Goal: Information Seeking & Learning: Learn about a topic

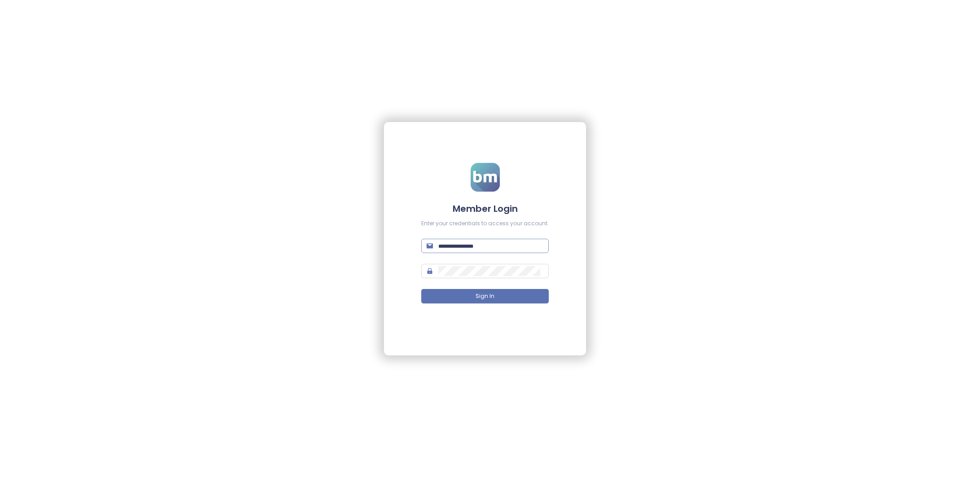
click at [463, 245] on input "text" at bounding box center [490, 246] width 105 height 10
type input "**********"
click at [529, 303] on button "Sign In" at bounding box center [485, 296] width 128 height 14
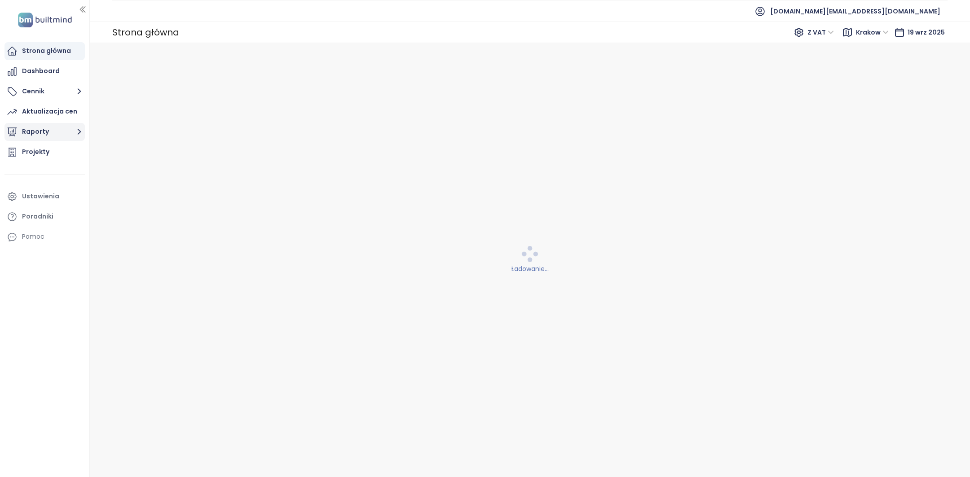
click at [49, 126] on button "Raporty" at bounding box center [44, 132] width 80 height 18
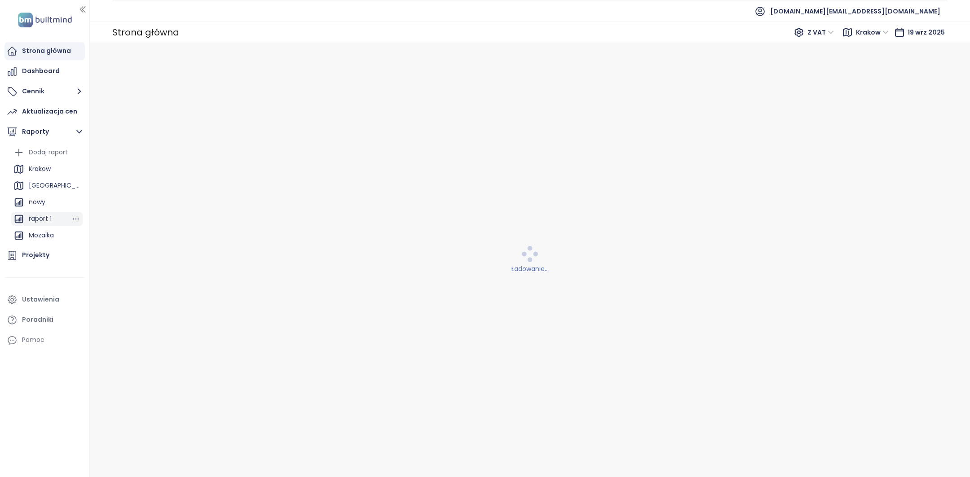
scroll to position [8, 0]
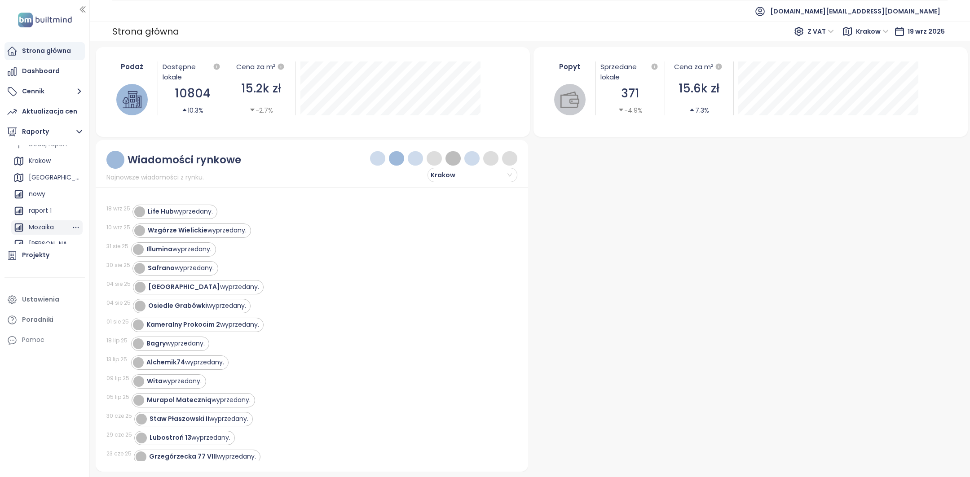
click at [50, 225] on div "Mozaika" at bounding box center [41, 227] width 25 height 11
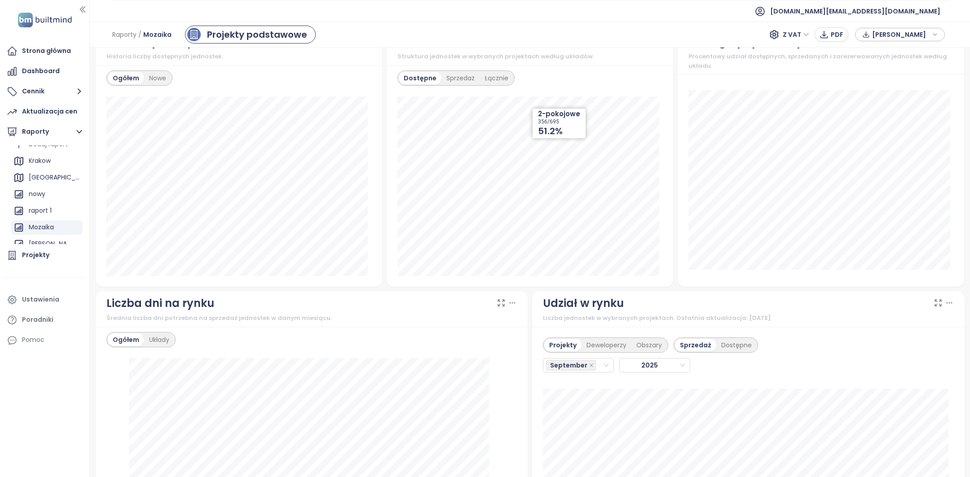
scroll to position [627, 0]
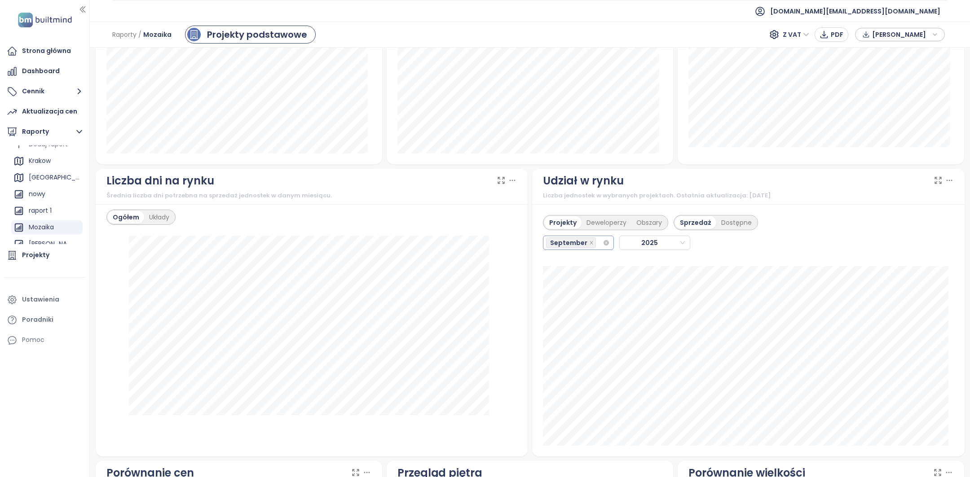
click at [598, 242] on input "search" at bounding box center [599, 243] width 2 height 11
click at [35, 259] on div "Projekty" at bounding box center [35, 255] width 27 height 11
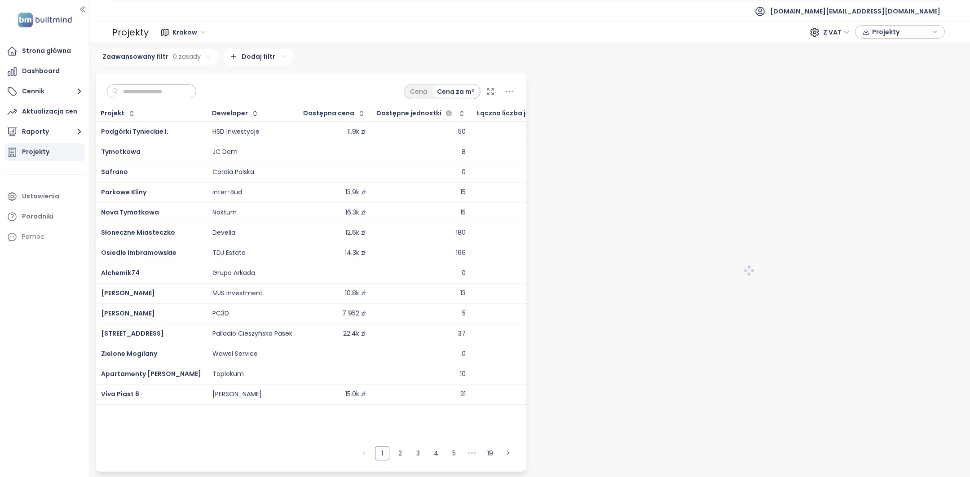
click at [145, 95] on input "text" at bounding box center [155, 91] width 73 height 13
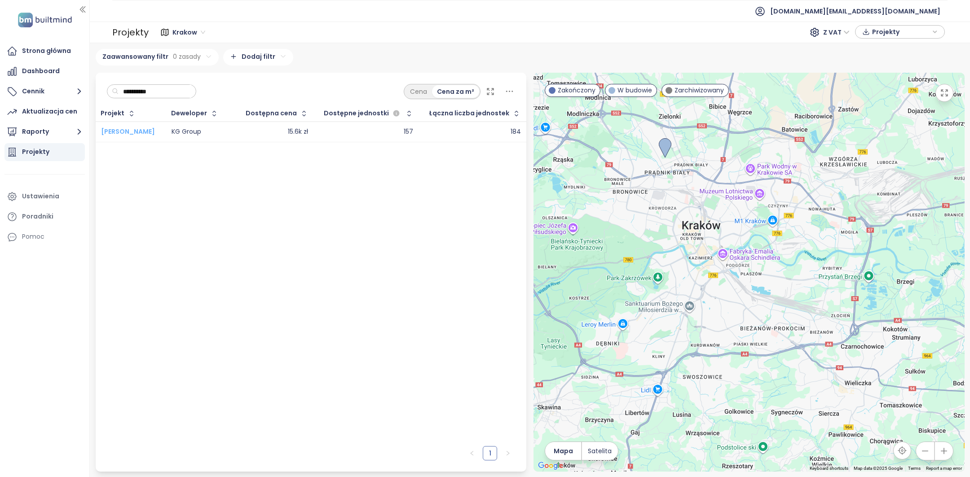
type input "**********"
click at [128, 131] on span "Osiedle Mozaika" at bounding box center [128, 131] width 54 height 9
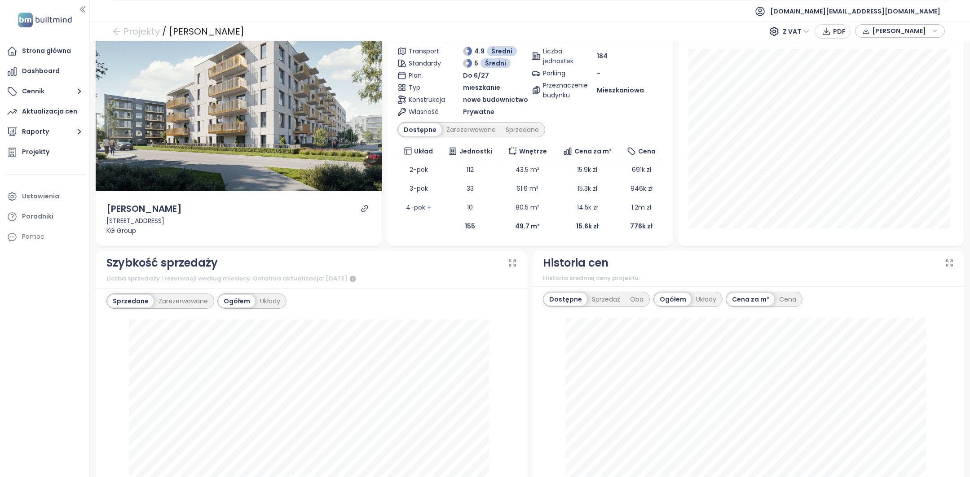
scroll to position [67, 0]
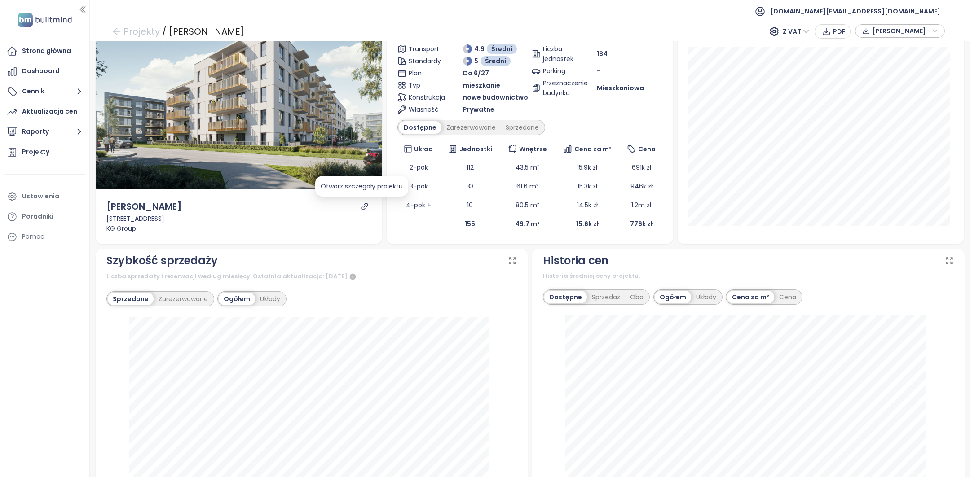
click at [361, 205] on icon "link" at bounding box center [365, 207] width 8 height 8
click at [27, 159] on div "Projekty" at bounding box center [44, 152] width 80 height 18
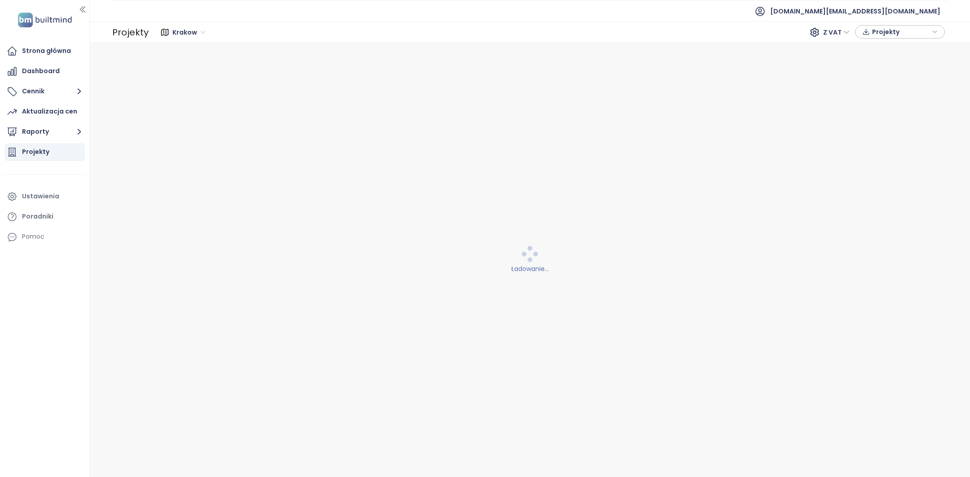
click at [172, 40] on div "Krakow Z VAT Projekty" at bounding box center [548, 32] width 799 height 18
click at [177, 39] on div "Krakow" at bounding box center [189, 32] width 41 height 14
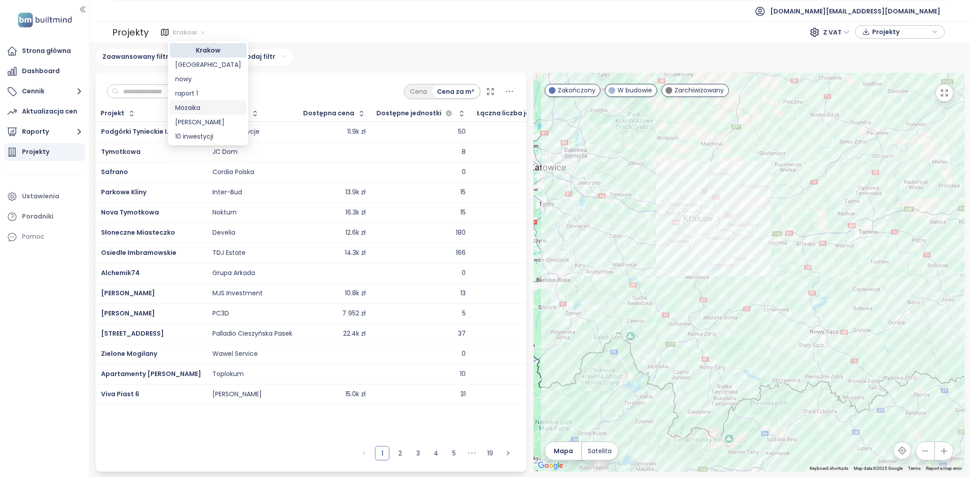
click at [216, 103] on div "Mozaika" at bounding box center [208, 108] width 66 height 10
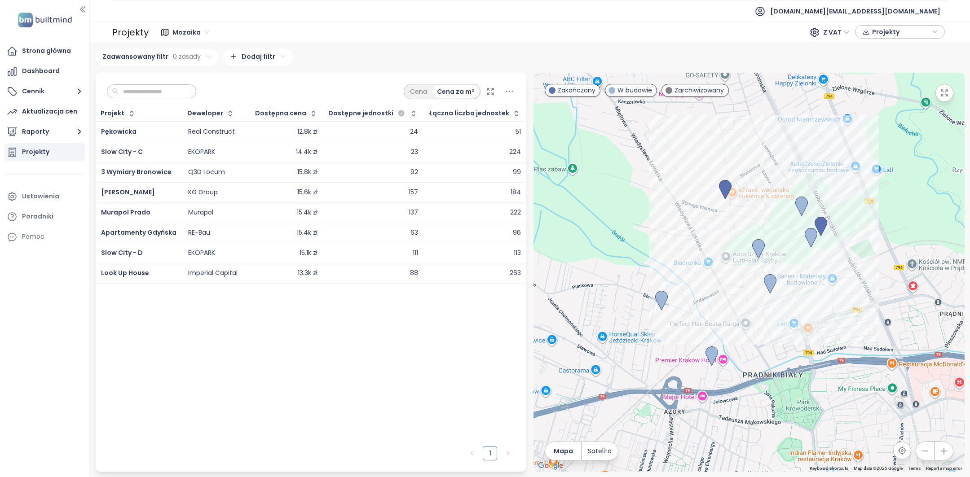
drag, startPoint x: 118, startPoint y: 130, endPoint x: 119, endPoint y: 137, distance: 6.4
click at [118, 131] on span "Pękowicka" at bounding box center [118, 131] width 35 height 9
click at [121, 153] on span "Slow City - C" at bounding box center [122, 151] width 42 height 9
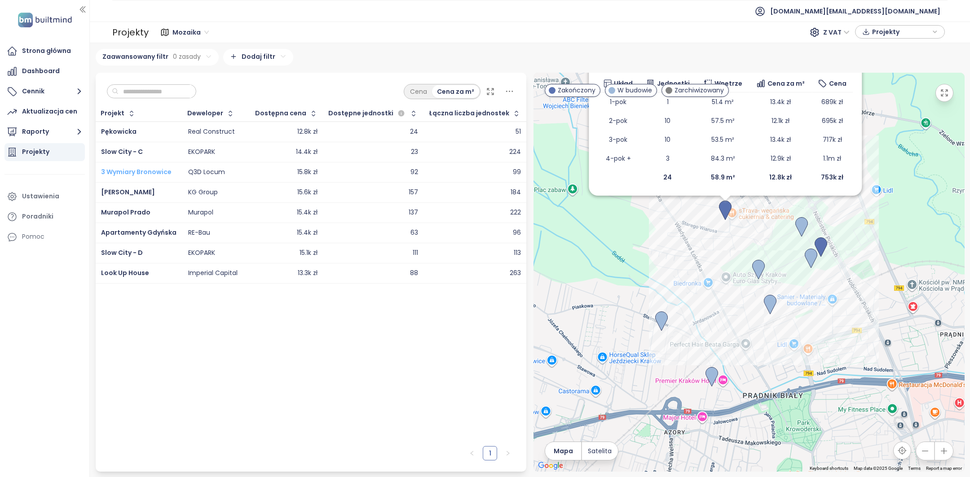
click at [130, 172] on span "3 Wymiary Bronowice" at bounding box center [136, 171] width 70 height 9
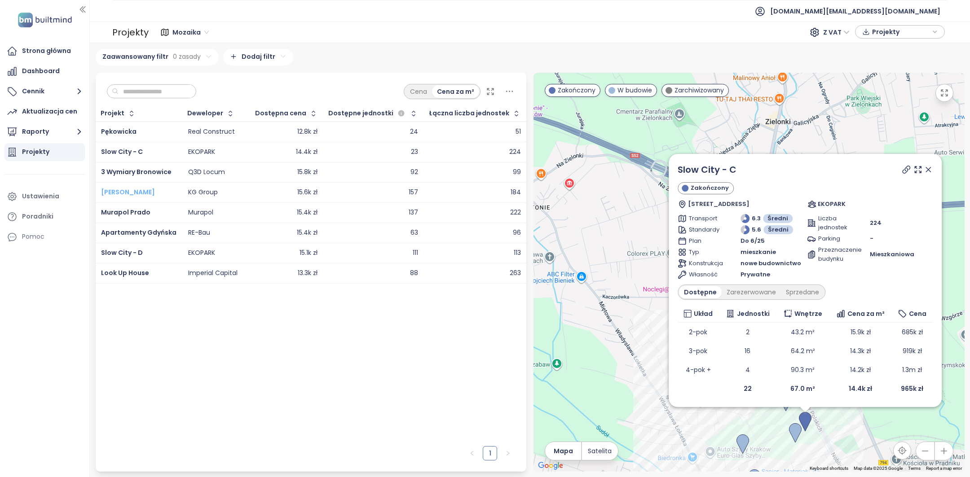
click at [135, 188] on span "Osiedle Mozaika" at bounding box center [128, 192] width 54 height 9
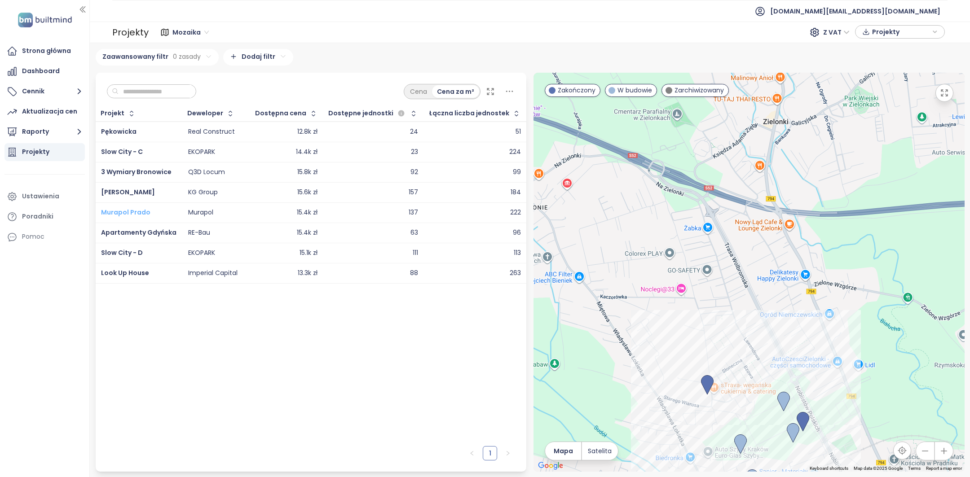
click at [130, 214] on span "Murapol Prado" at bounding box center [125, 212] width 49 height 9
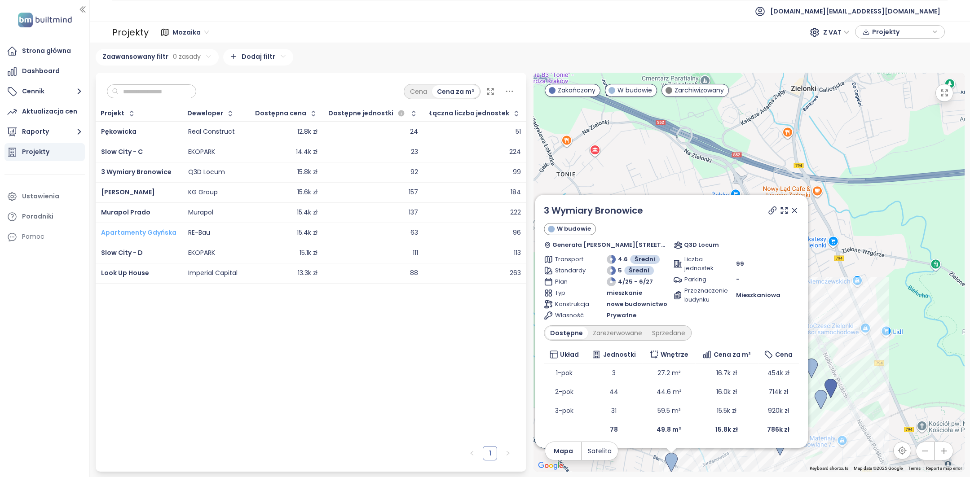
click at [140, 229] on span "Apartamenty Gdyńska" at bounding box center [138, 232] width 75 height 9
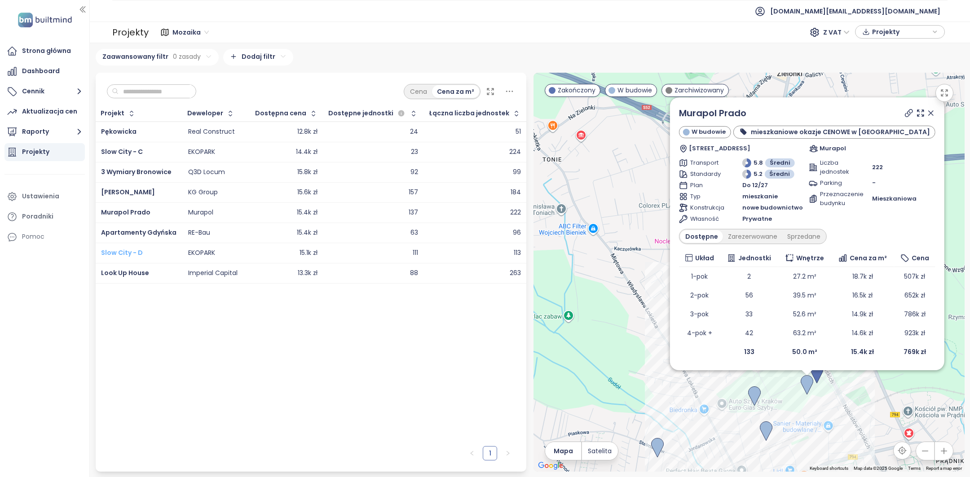
click at [129, 252] on span "Slow City - D" at bounding box center [122, 252] width 42 height 9
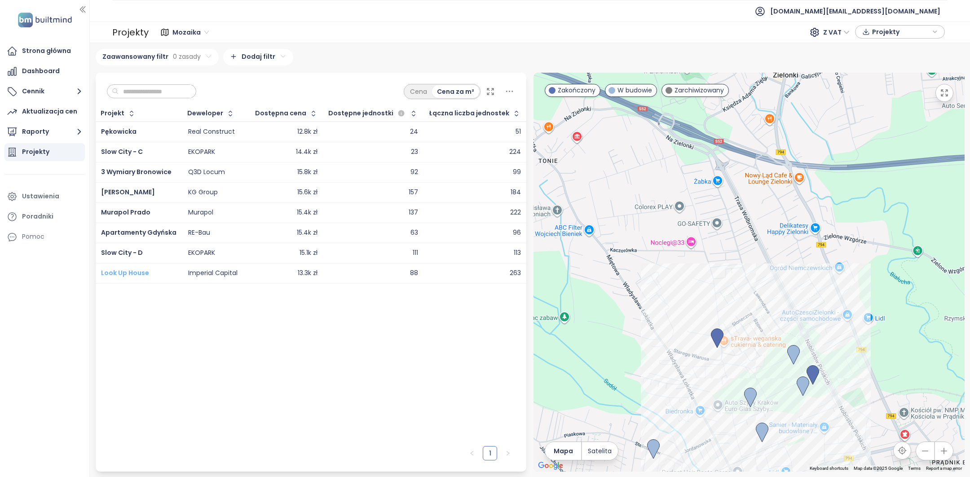
click at [128, 273] on span "Look Up House" at bounding box center [125, 273] width 48 height 9
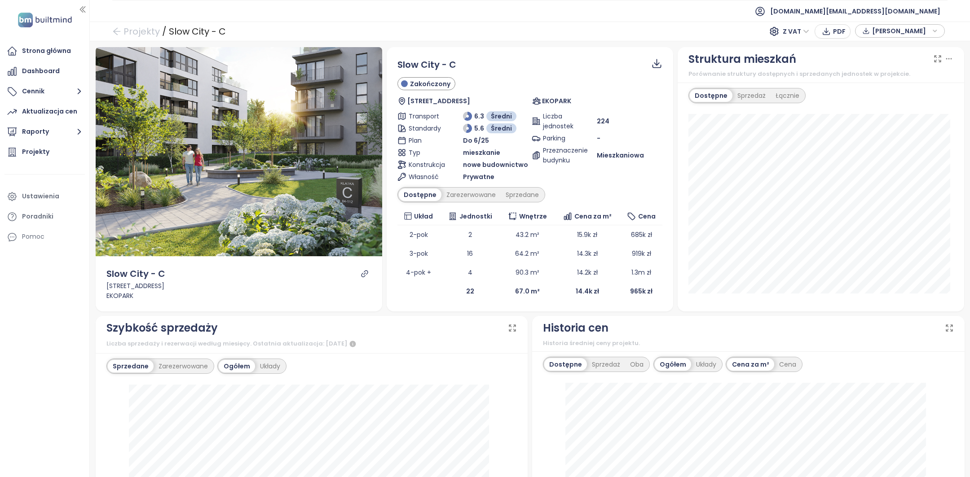
scroll to position [78, 0]
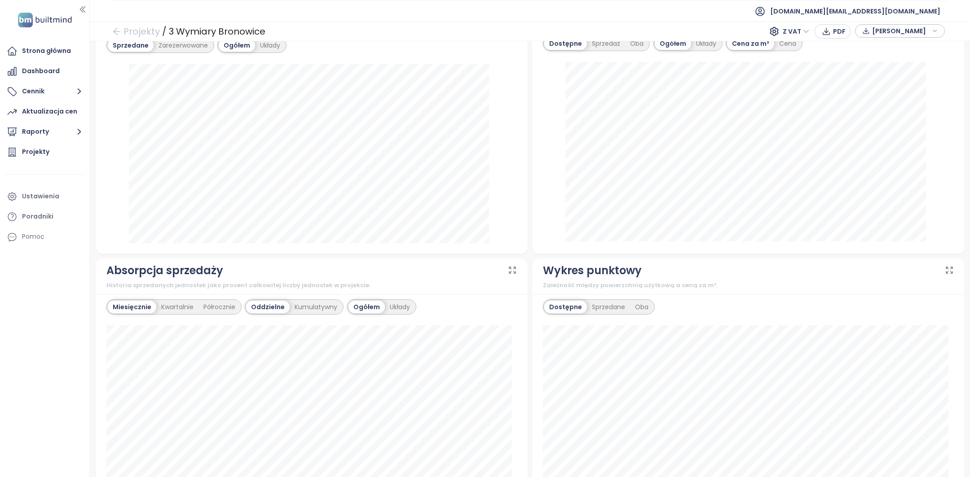
scroll to position [321, 0]
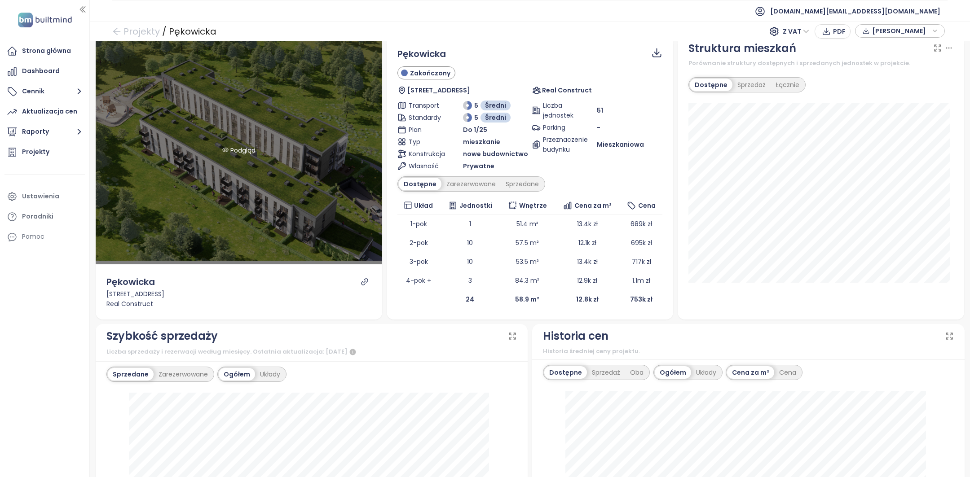
scroll to position [8, 0]
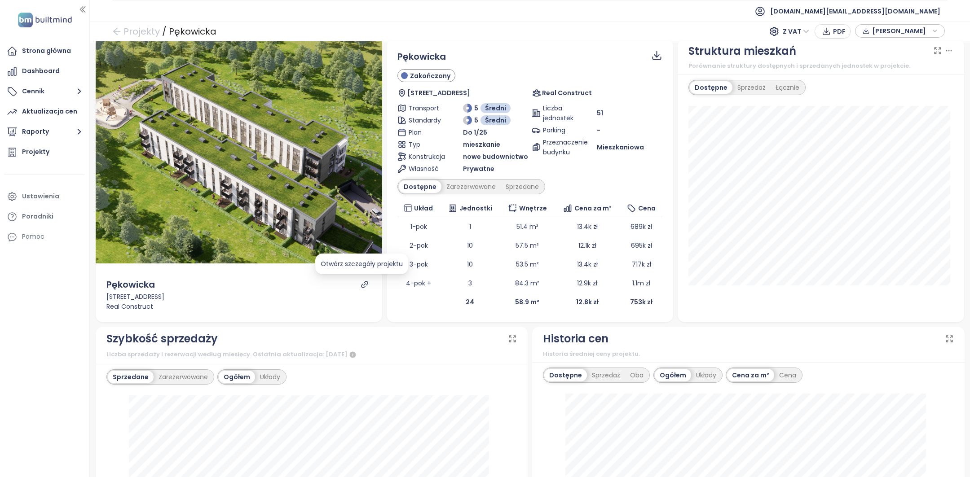
click at [362, 282] on icon "link" at bounding box center [365, 285] width 8 height 8
click at [511, 191] on div "Sprzedane" at bounding box center [522, 187] width 43 height 13
click at [475, 184] on div "Zarezerwowane" at bounding box center [468, 187] width 59 height 13
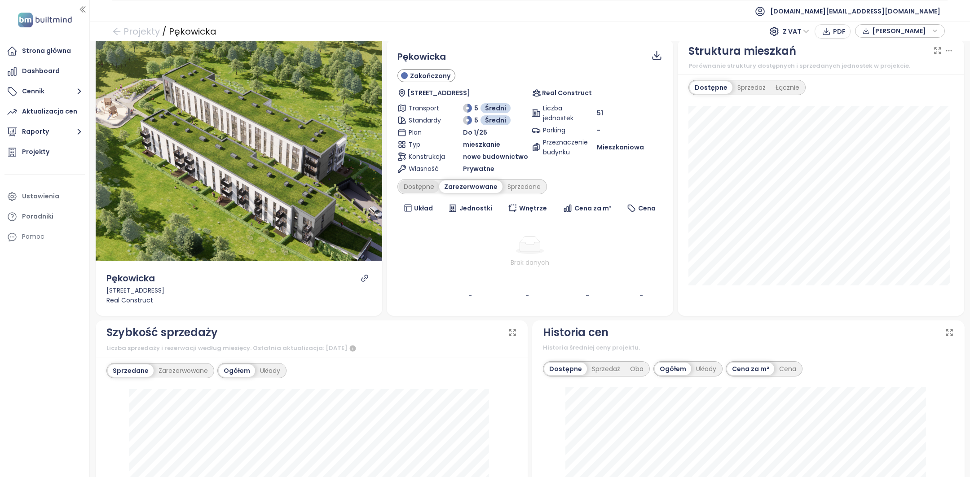
click at [418, 181] on div "Dostępne" at bounding box center [419, 187] width 40 height 13
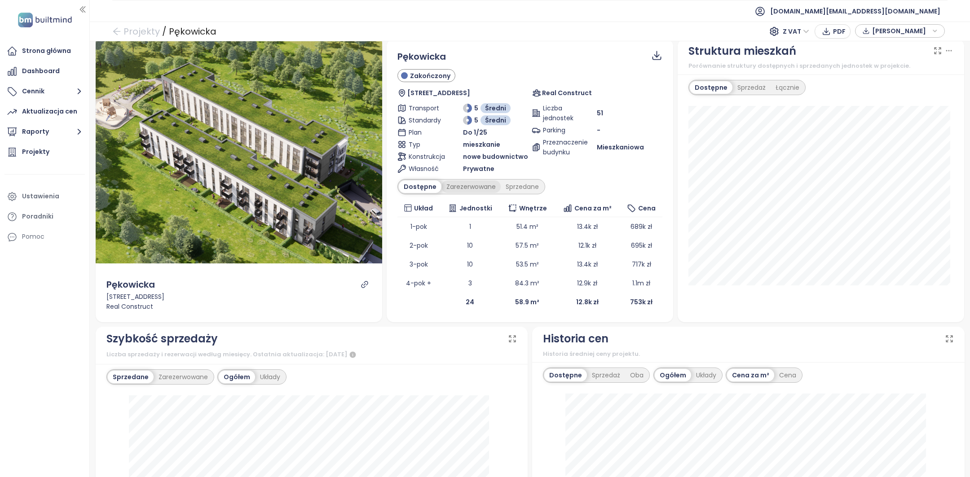
click at [475, 184] on div "Zarezerwowane" at bounding box center [470, 187] width 59 height 13
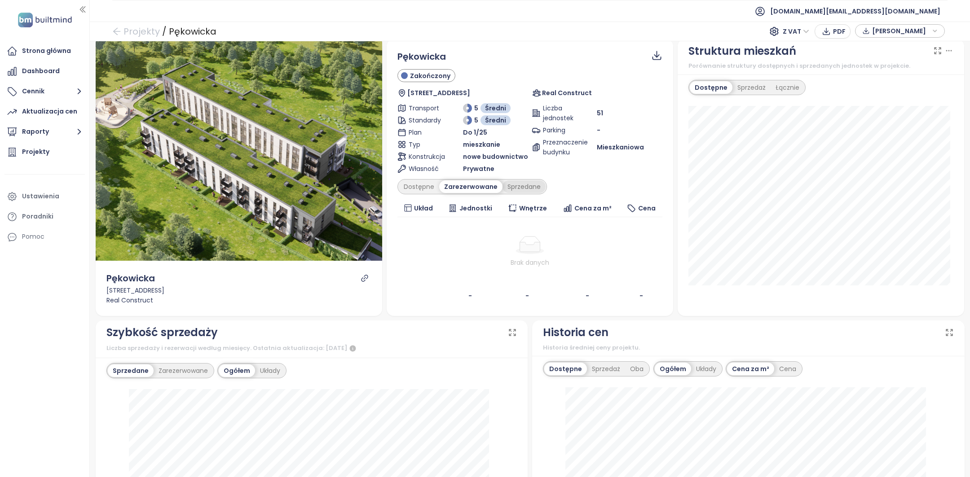
click at [504, 183] on div "Sprzedane" at bounding box center [523, 187] width 43 height 13
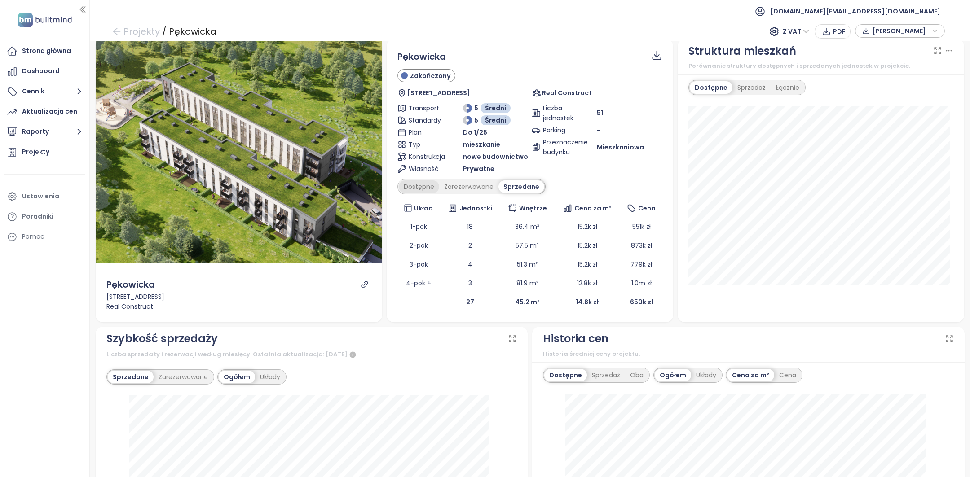
click at [422, 184] on div "Dostępne" at bounding box center [419, 187] width 40 height 13
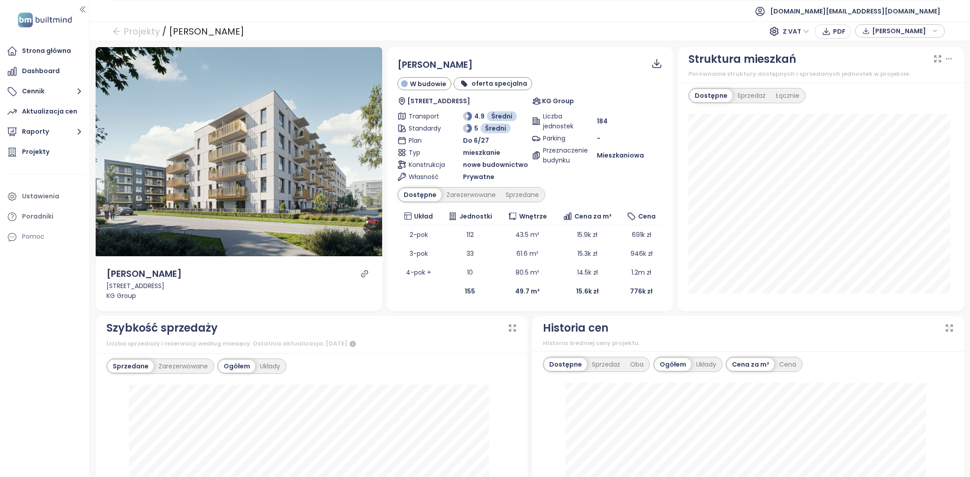
scroll to position [38, 0]
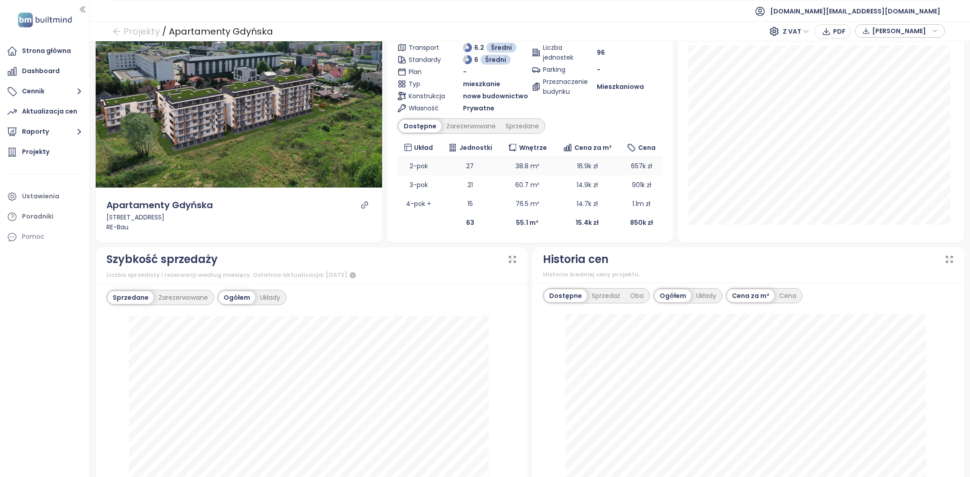
scroll to position [150, 0]
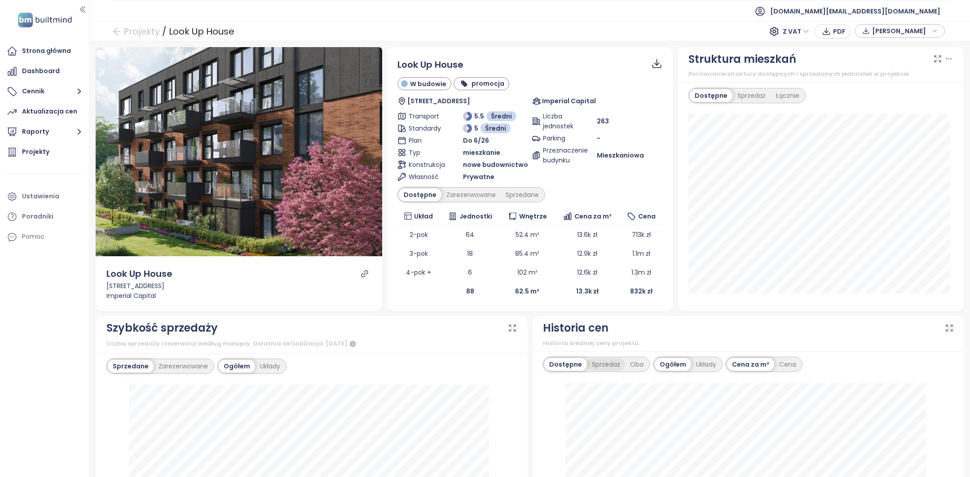
click at [603, 365] on div "Sprzedaż" at bounding box center [606, 364] width 38 height 13
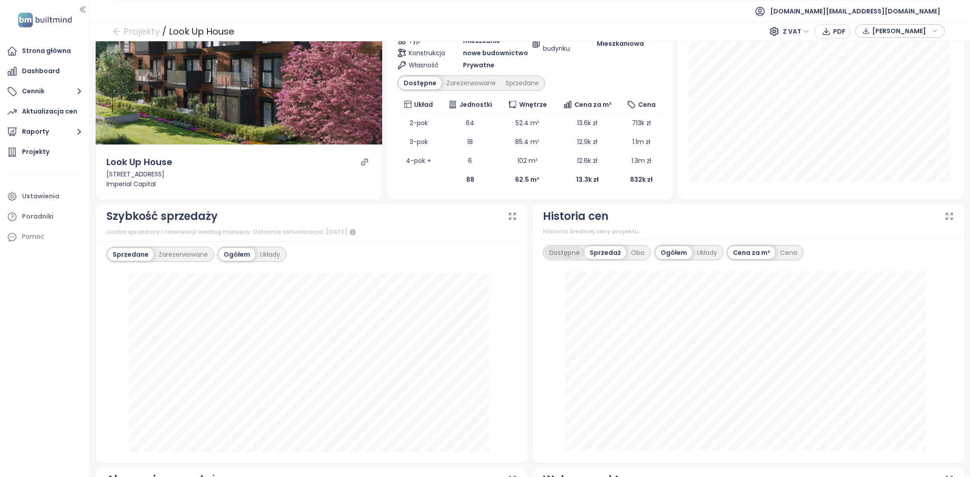
click at [561, 253] on div "Dostępne" at bounding box center [564, 253] width 40 height 13
